Goal: Information Seeking & Learning: Learn about a topic

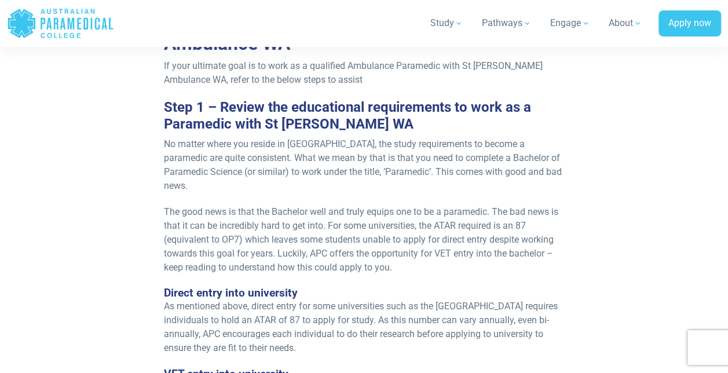
scroll to position [1043, 0]
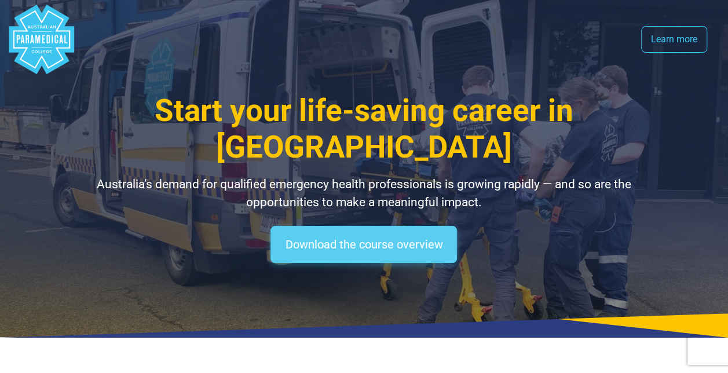
click at [376, 245] on link "Download the course overview" at bounding box center [364, 244] width 187 height 37
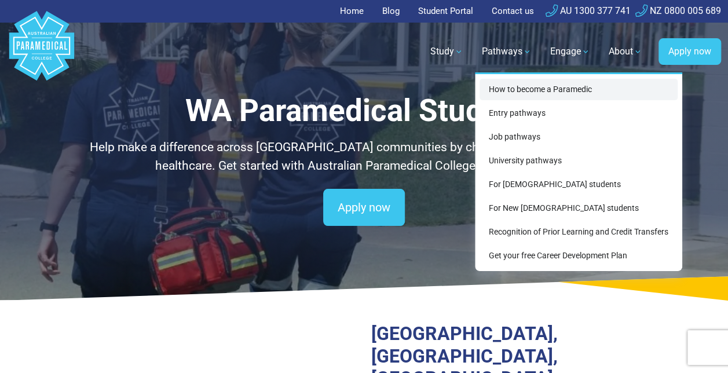
click at [577, 86] on link "How to become a Paramedic" at bounding box center [579, 89] width 198 height 21
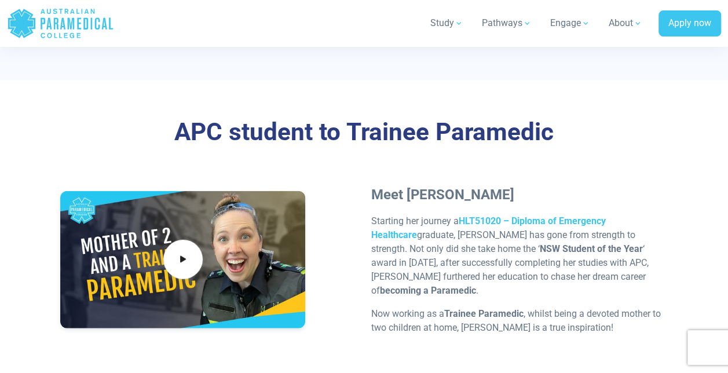
scroll to position [3592, 0]
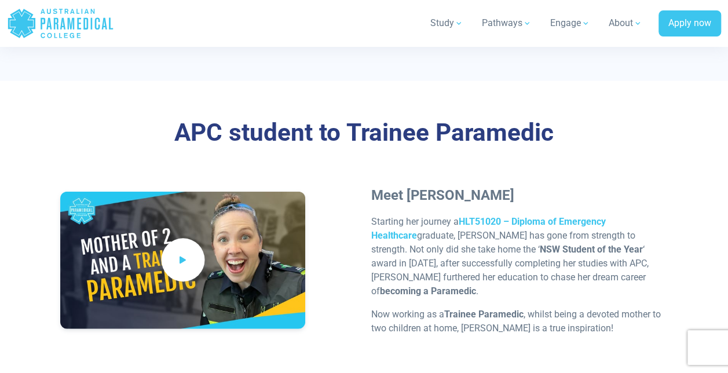
click at [180, 251] on icon at bounding box center [183, 260] width 13 height 19
click at [543, 216] on strong "HLT51020 – Diploma of Emergency Healthcare" at bounding box center [488, 228] width 235 height 25
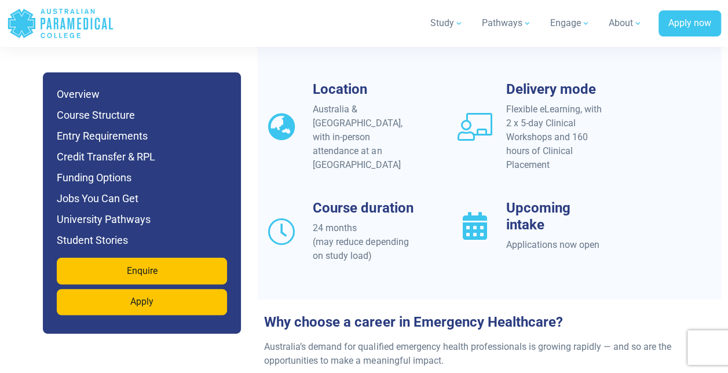
scroll to position [1159, 0]
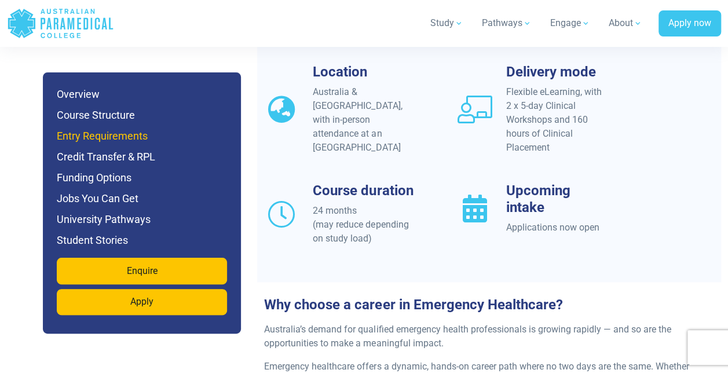
click at [112, 137] on h6 "Entry Requirements" at bounding box center [142, 136] width 170 height 16
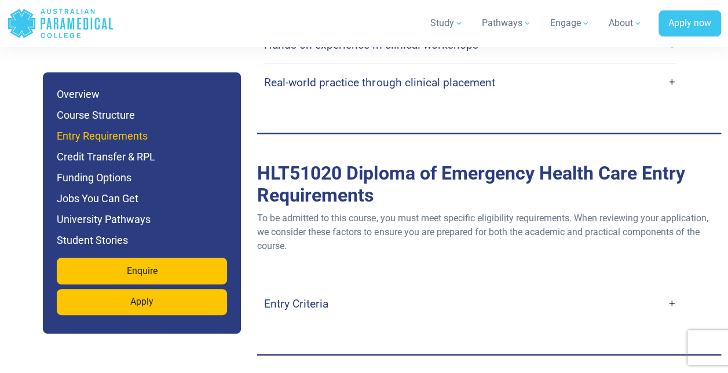
scroll to position [3274, 0]
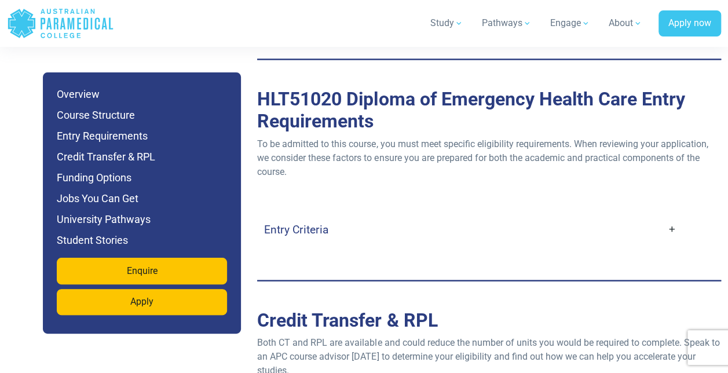
click at [290, 222] on h4 "Entry Criteria" at bounding box center [296, 228] width 64 height 13
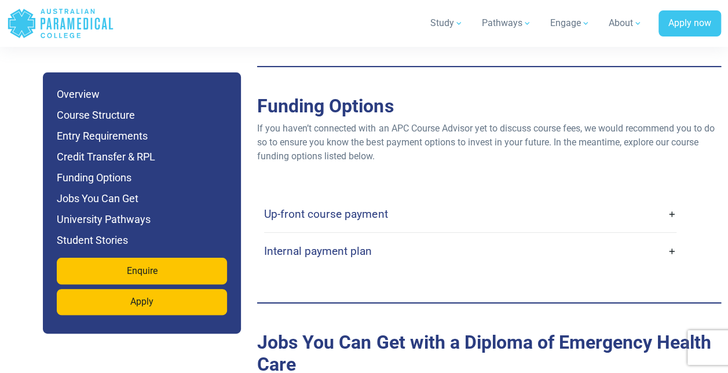
scroll to position [4201, 0]
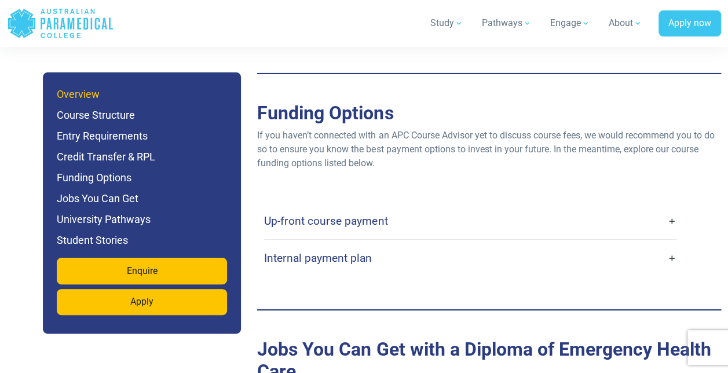
click at [86, 102] on h6 "Overview" at bounding box center [142, 94] width 170 height 16
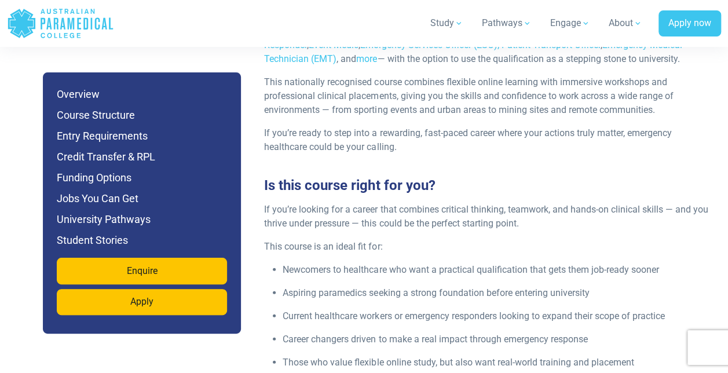
scroll to position [1665, 0]
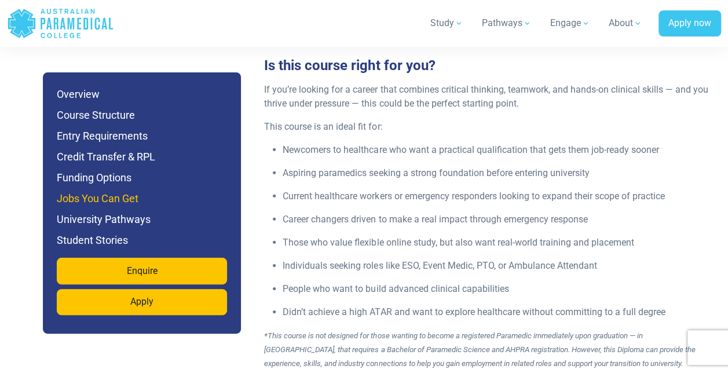
click at [105, 192] on h6 "Jobs You Can Get" at bounding box center [142, 199] width 170 height 16
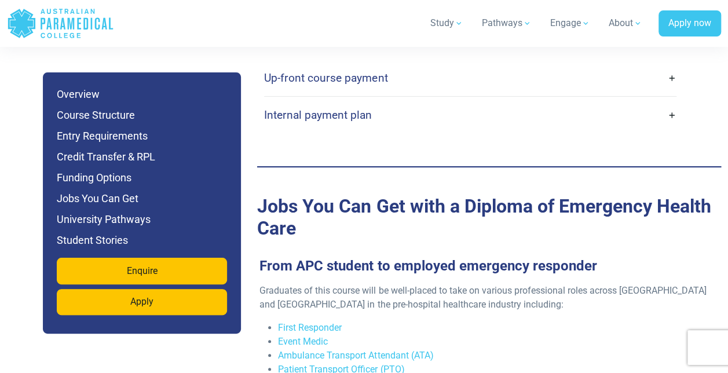
scroll to position [4437, 0]
